Goal: Information Seeking & Learning: Learn about a topic

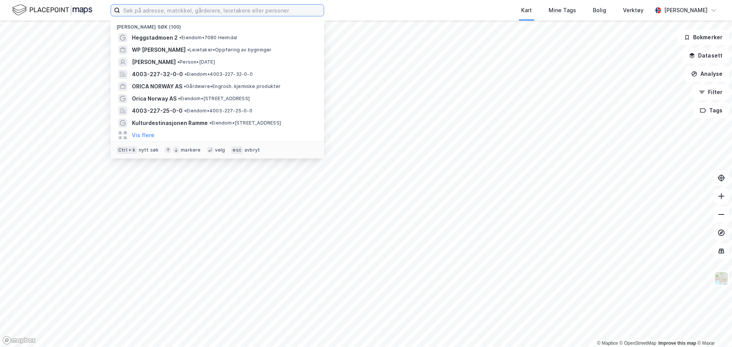
click at [145, 12] on input at bounding box center [222, 10] width 204 height 11
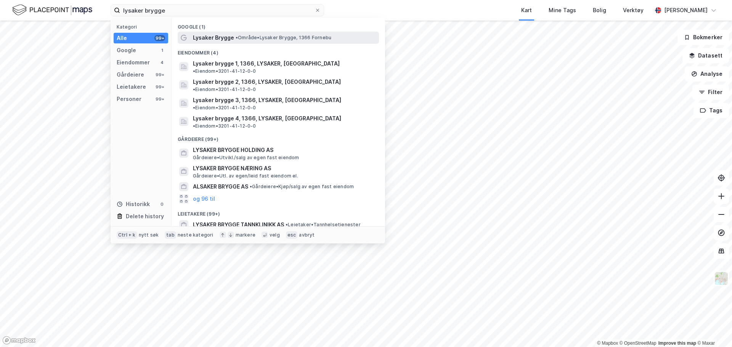
click at [213, 40] on span "Lysaker Brygge" at bounding box center [213, 37] width 41 height 9
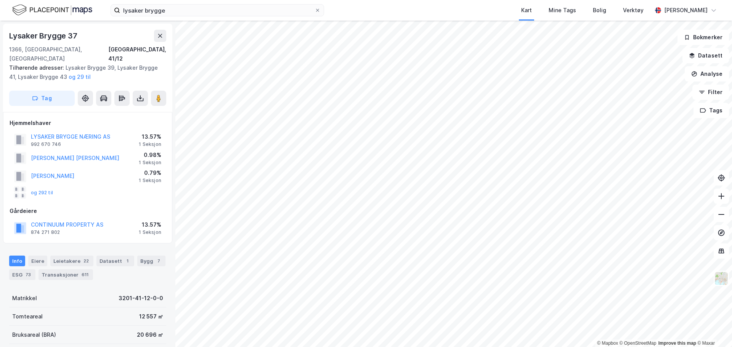
click at [358, 0] on html "lysaker brygge Kart Mine Tags Bolig Verktøy [PERSON_NAME] © Mapbox © OpenStreet…" at bounding box center [366, 173] width 732 height 347
click at [177, 13] on input "lysaker brygge" at bounding box center [217, 10] width 194 height 11
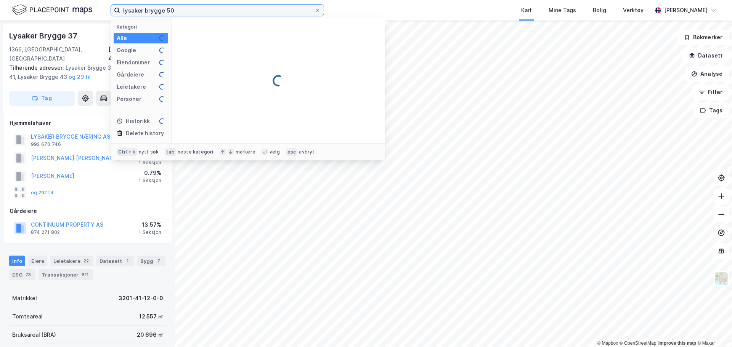
type input "lysaker brygge 50"
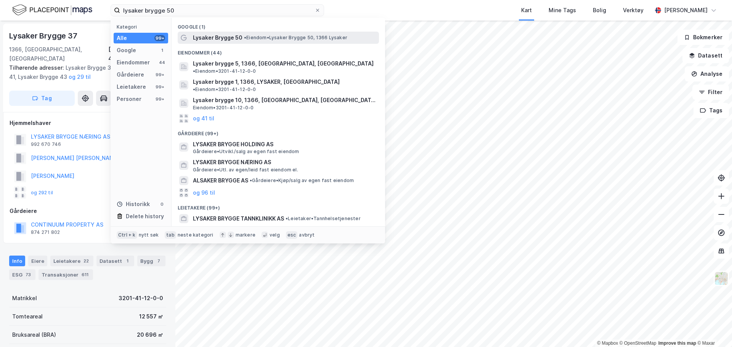
click at [224, 35] on span "Lysaker Brygge 50" at bounding box center [218, 37] width 50 height 9
